Goal: Information Seeking & Learning: Learn about a topic

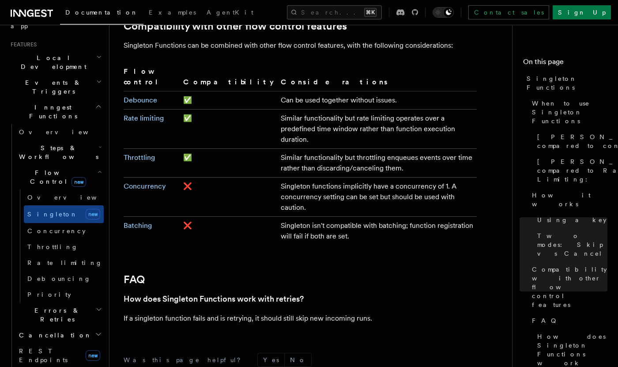
scroll to position [184, 0]
click at [48, 227] on span "Concurrency" at bounding box center [56, 230] width 58 height 7
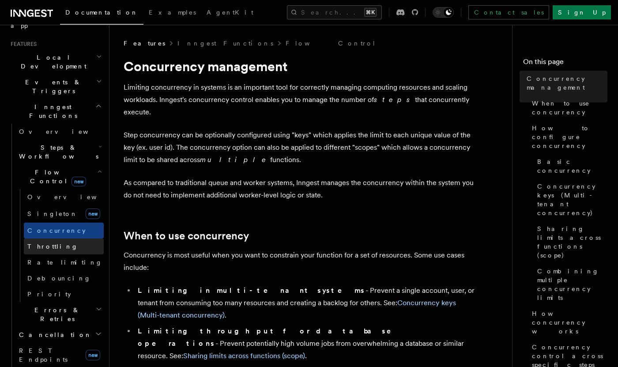
click at [54, 242] on span "Throttling" at bounding box center [52, 246] width 51 height 9
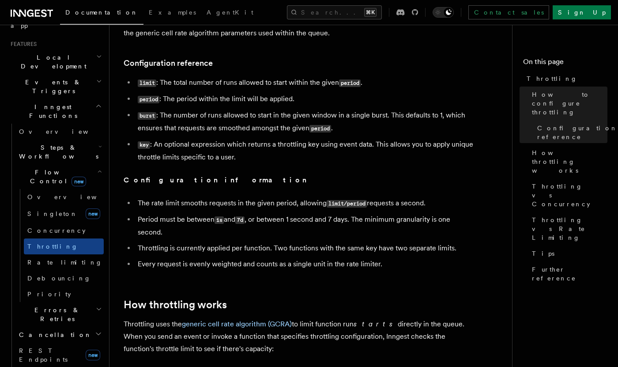
scroll to position [363, 0]
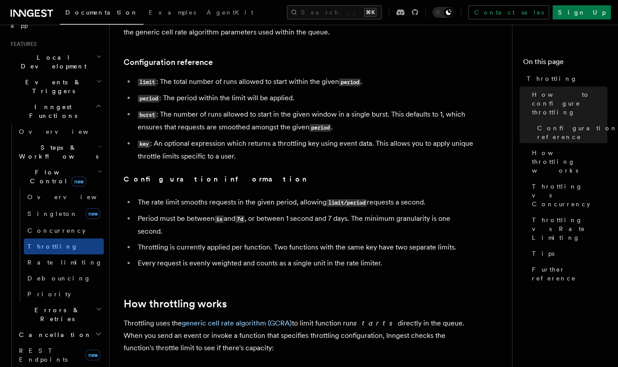
click at [51, 305] on span "Errors & Retries" at bounding box center [55, 314] width 80 height 18
click at [44, 330] on span "Overview" at bounding box center [72, 334] width 91 height 9
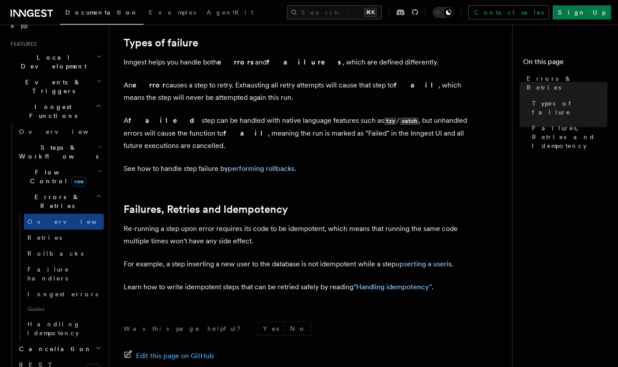
scroll to position [328, 0]
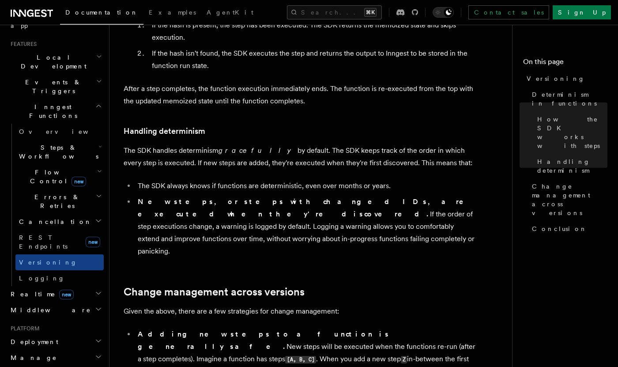
scroll to position [733, 0]
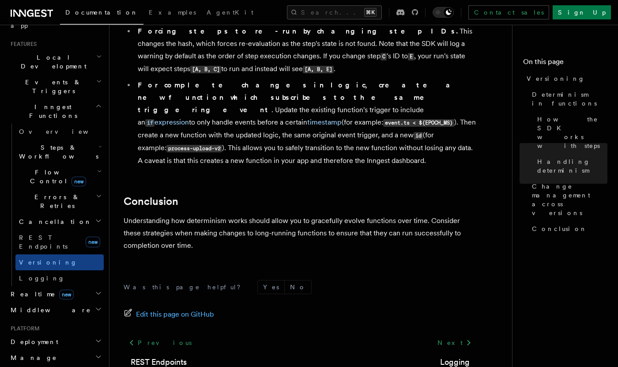
click at [63, 333] on h2 "Deployment" at bounding box center [55, 341] width 97 height 16
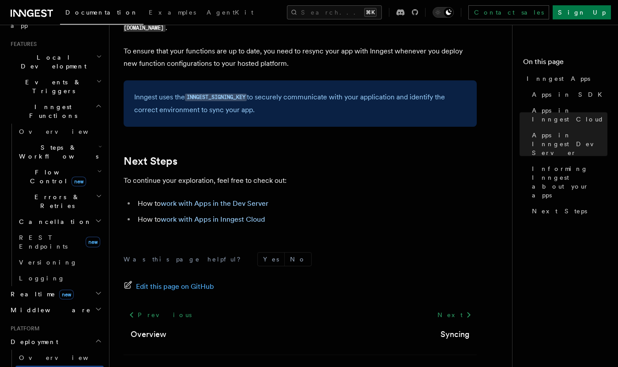
scroll to position [1457, 0]
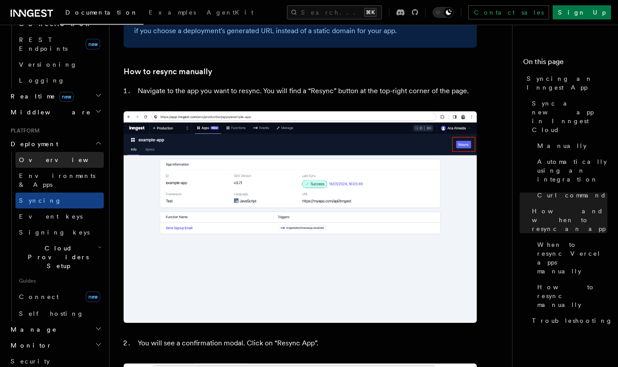
scroll to position [383, 0]
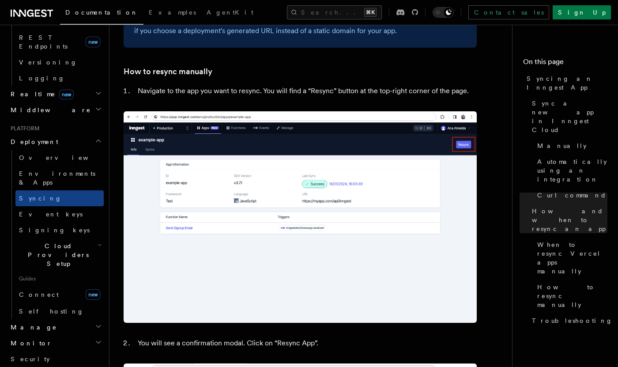
click at [59, 335] on h2 "Monitor" at bounding box center [55, 343] width 97 height 16
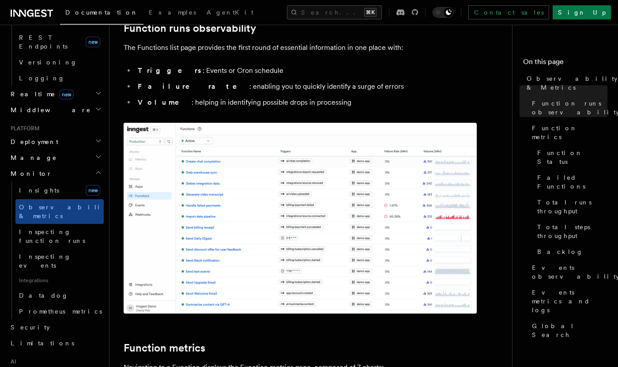
scroll to position [151, 0]
